Goal: Entertainment & Leisure: Consume media (video, audio)

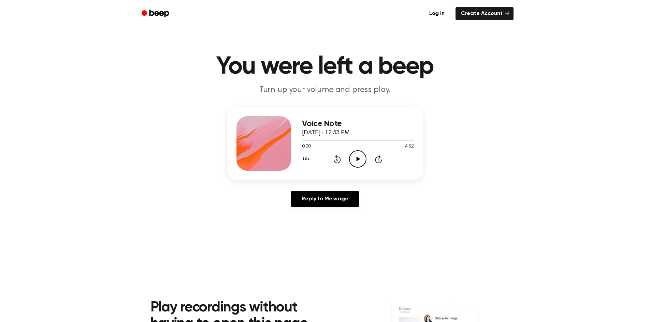
click at [360, 159] on icon "Play Audio" at bounding box center [357, 158] width 17 height 17
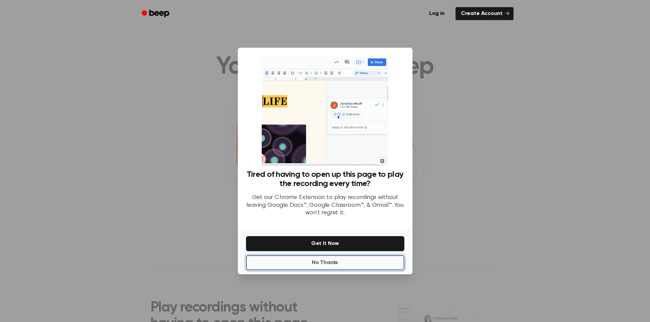
click at [313, 264] on button "No Thanks" at bounding box center [325, 263] width 158 height 15
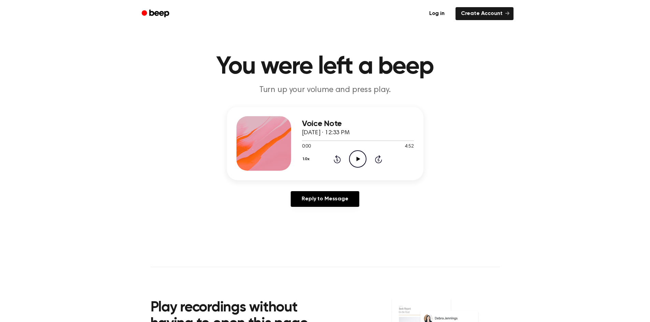
click at [359, 157] on icon "Play Audio" at bounding box center [357, 158] width 17 height 17
click at [360, 161] on icon "Pause Audio" at bounding box center [357, 158] width 17 height 17
click at [357, 154] on icon "Play Audio" at bounding box center [357, 158] width 17 height 17
click at [335, 160] on icon "Rewind 5 seconds" at bounding box center [337, 159] width 8 height 9
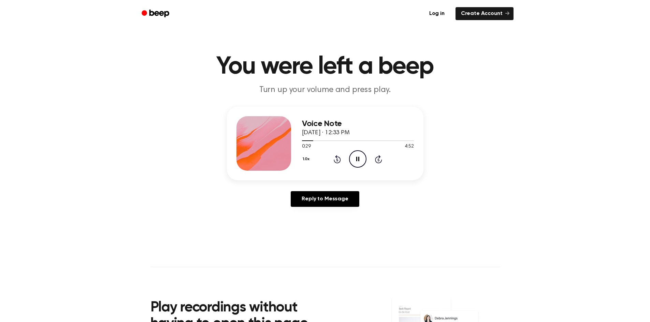
click at [335, 160] on icon "Rewind 5 seconds" at bounding box center [337, 159] width 8 height 9
click at [363, 158] on icon "Pause Audio" at bounding box center [357, 158] width 17 height 17
click at [356, 156] on icon "Play Audio" at bounding box center [357, 158] width 17 height 17
click at [336, 159] on icon "Rewind 5 seconds" at bounding box center [337, 159] width 8 height 9
click at [334, 159] on icon "Rewind 5 seconds" at bounding box center [337, 159] width 8 height 9
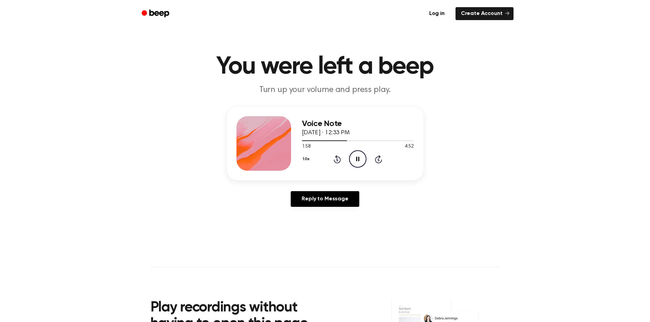
click at [334, 159] on icon "Rewind 5 seconds" at bounding box center [337, 159] width 8 height 9
click at [355, 160] on icon "Pause Audio" at bounding box center [357, 158] width 17 height 17
